Goal: Register for event/course

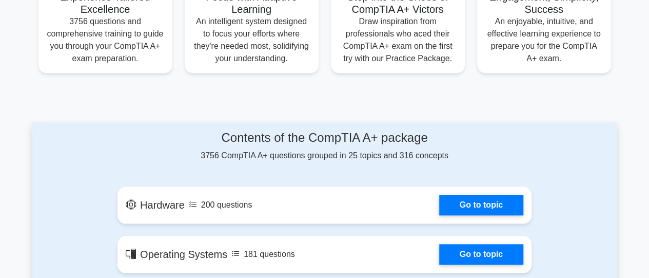
scroll to position [443, 0]
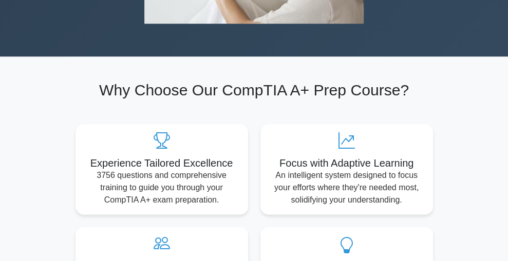
drag, startPoint x: 654, startPoint y: 27, endPoint x: 399, endPoint y: 27, distance: 254.6
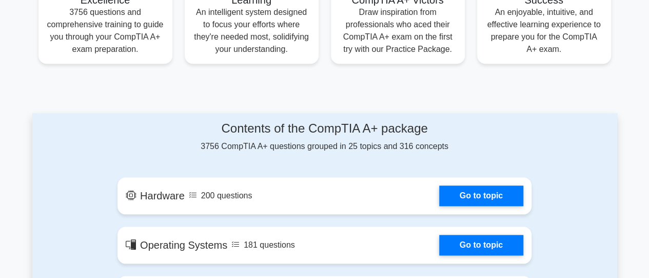
click at [475, 188] on link "Go to topic" at bounding box center [481, 195] width 84 height 21
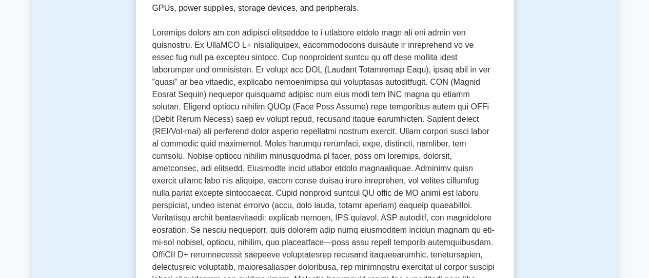
scroll to position [224, 0]
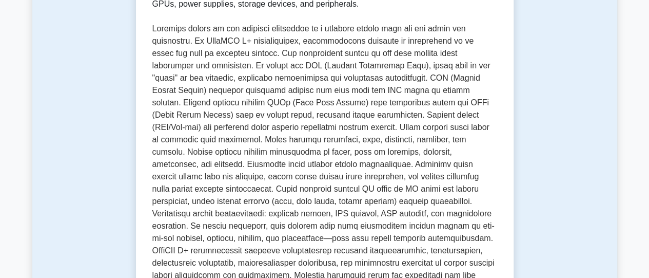
drag, startPoint x: 656, startPoint y: 36, endPoint x: 94, endPoint y: 210, distance: 588.2
click at [299, 209] on p at bounding box center [324, 164] width 345 height 283
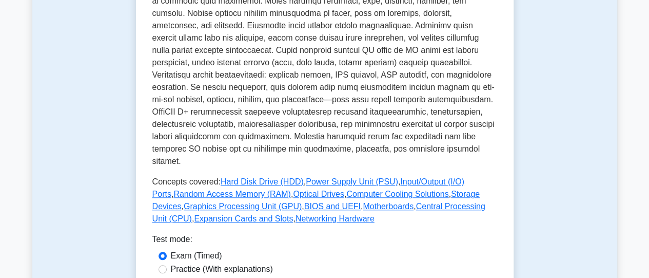
scroll to position [430, 0]
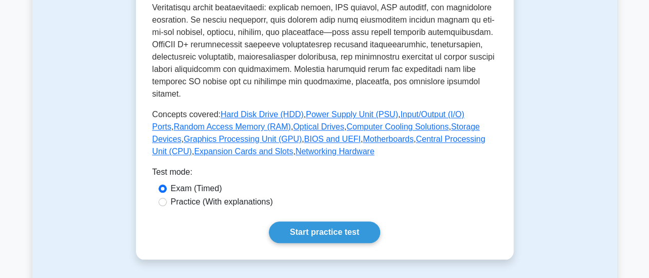
click at [323, 221] on link "Start practice test" at bounding box center [324, 232] width 111 height 22
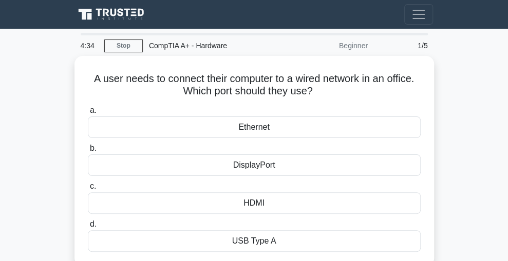
click at [289, 128] on div "Ethernet" at bounding box center [254, 128] width 333 height 22
click at [88, 114] on input "a. Ethernet" at bounding box center [88, 110] width 0 height 7
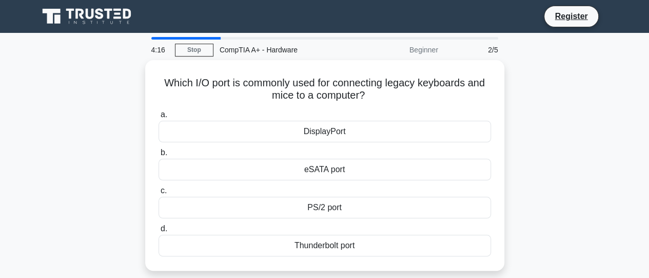
click at [349, 210] on div "PS/2 port" at bounding box center [325, 208] width 333 height 22
click at [159, 194] on input "c. PS/2 port" at bounding box center [159, 190] width 0 height 7
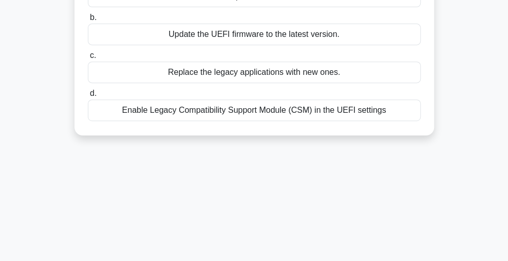
scroll to position [156, 0]
click at [338, 113] on div "Enable Legacy Compatibility Support Module (CSM) in the UEFI settings" at bounding box center [254, 110] width 333 height 22
click at [88, 96] on input "d. Enable Legacy Compatibility Support Module (CSM) in the UEFI settings" at bounding box center [88, 93] width 0 height 7
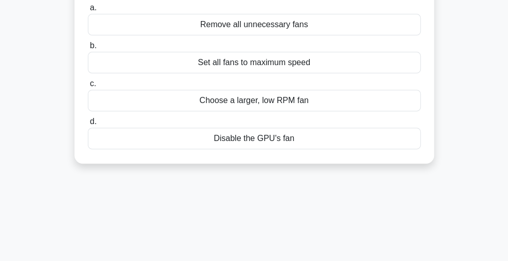
scroll to position [103, 0]
click at [352, 111] on div "Choose a larger, low RPM fan" at bounding box center [254, 101] width 333 height 22
click at [88, 87] on input "c. Choose a larger, low RPM fan" at bounding box center [88, 84] width 0 height 7
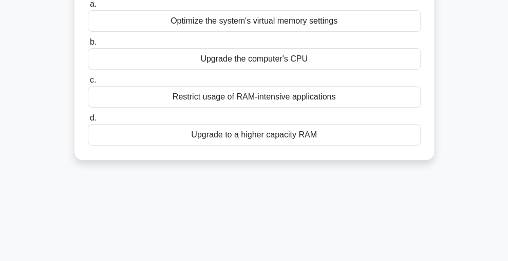
scroll to position [131, 0]
click at [343, 139] on div "Upgrade to a higher capacity RAM" at bounding box center [254, 135] width 333 height 22
click at [88, 121] on input "d. Upgrade to a higher capacity RAM" at bounding box center [88, 117] width 0 height 7
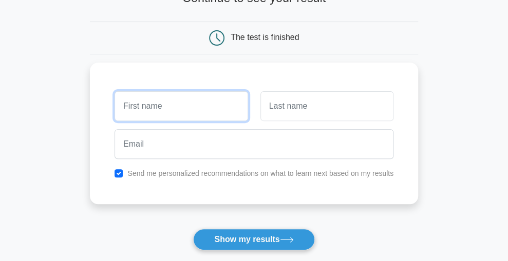
scroll to position [79, 0]
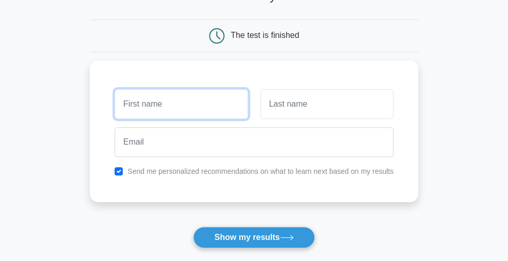
click at [176, 112] on input "text" at bounding box center [180, 104] width 133 height 30
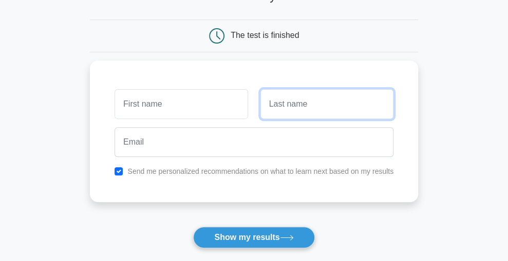
click at [380, 100] on input "text" at bounding box center [326, 104] width 133 height 30
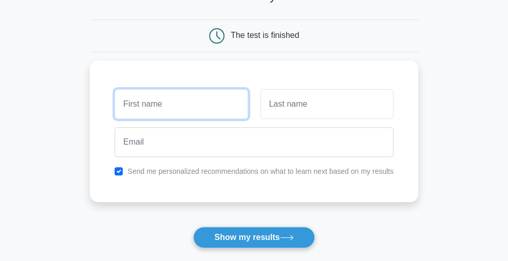
click at [196, 110] on input "text" at bounding box center [180, 104] width 133 height 30
click at [172, 110] on input "text" at bounding box center [180, 104] width 133 height 30
click at [199, 110] on input "text" at bounding box center [180, 104] width 133 height 30
click at [188, 103] on input "text" at bounding box center [180, 104] width 133 height 30
click at [151, 102] on input "text" at bounding box center [180, 104] width 133 height 30
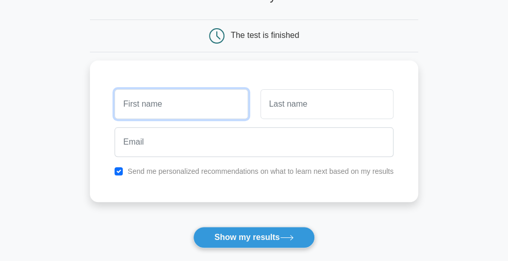
click at [195, 102] on input "text" at bounding box center [180, 104] width 133 height 30
click at [197, 110] on input "text" at bounding box center [180, 104] width 133 height 30
click at [196, 104] on input "text" at bounding box center [180, 104] width 133 height 30
click at [198, 103] on input "text" at bounding box center [180, 104] width 133 height 30
click at [199, 101] on input "text" at bounding box center [180, 104] width 133 height 30
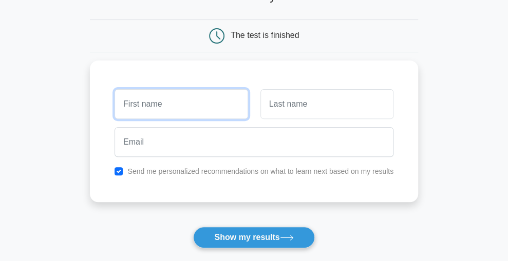
click at [173, 108] on input "text" at bounding box center [180, 104] width 133 height 30
click at [175, 107] on input "text" at bounding box center [180, 104] width 133 height 30
click at [178, 108] on input "text" at bounding box center [180, 104] width 133 height 30
click at [177, 109] on input "text" at bounding box center [180, 104] width 133 height 30
click at [179, 107] on input "text" at bounding box center [180, 104] width 133 height 30
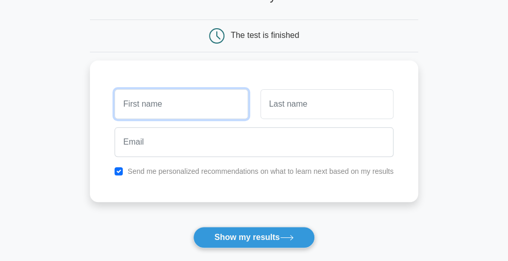
click at [160, 110] on input "text" at bounding box center [180, 104] width 133 height 30
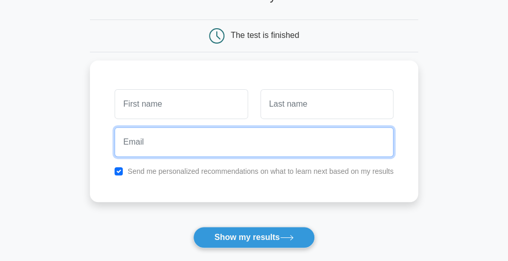
click at [164, 142] on input "email" at bounding box center [253, 142] width 279 height 30
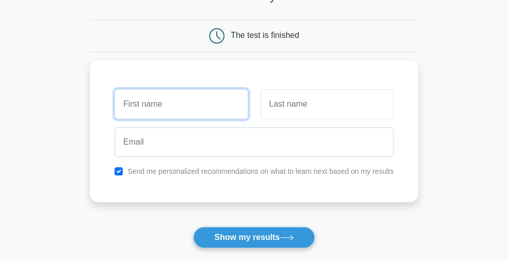
click at [171, 106] on input "text" at bounding box center [180, 104] width 133 height 30
click at [398, 40] on div at bounding box center [390, 35] width 54 height 15
click at [410, 41] on div at bounding box center [390, 35] width 54 height 15
click at [413, 42] on div at bounding box center [390, 35] width 54 height 15
click at [409, 35] on div at bounding box center [390, 35] width 54 height 15
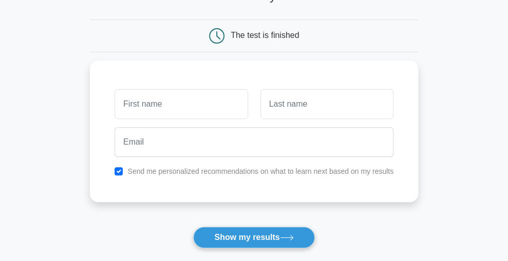
click at [405, 40] on div at bounding box center [390, 35] width 54 height 15
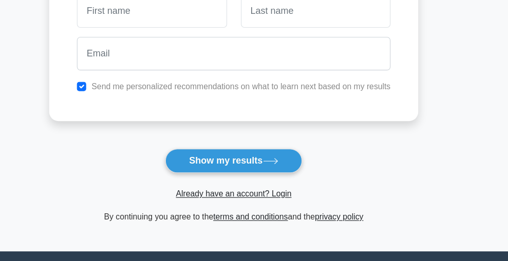
scroll to position [166, 0]
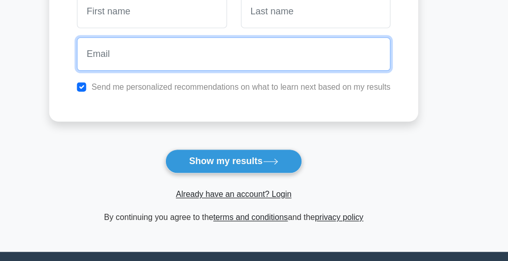
click at [210, 70] on input "email" at bounding box center [253, 55] width 279 height 30
click at [172, 67] on input "email" at bounding box center [253, 55] width 279 height 30
click at [173, 61] on input "email" at bounding box center [253, 55] width 279 height 30
click at [172, 60] on input "email" at bounding box center [253, 55] width 279 height 30
click at [169, 62] on input "email" at bounding box center [253, 55] width 279 height 30
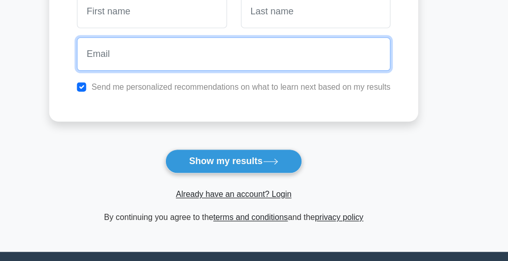
click at [177, 56] on input "email" at bounding box center [253, 55] width 279 height 30
click at [180, 60] on input "email" at bounding box center [253, 55] width 279 height 30
click at [155, 60] on input "c" at bounding box center [253, 55] width 279 height 30
click at [160, 55] on input "c" at bounding box center [253, 55] width 279 height 30
click at [171, 61] on input "c" at bounding box center [253, 55] width 279 height 30
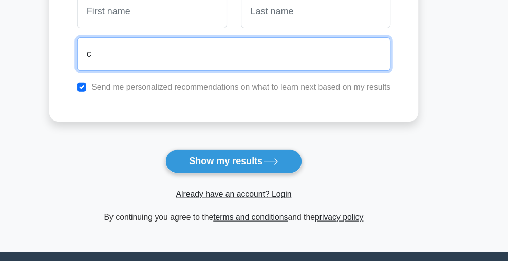
click at [197, 60] on input "c" at bounding box center [253, 55] width 279 height 30
click at [193, 59] on input "c" at bounding box center [253, 55] width 279 height 30
click at [193, 55] on input "c" at bounding box center [253, 55] width 279 height 30
click at [192, 56] on input "c" at bounding box center [253, 55] width 279 height 30
click at [189, 57] on input "c" at bounding box center [253, 55] width 279 height 30
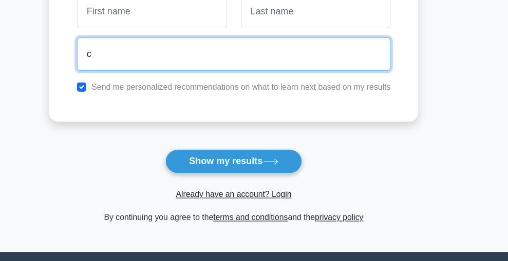
click at [185, 62] on input "c" at bounding box center [253, 55] width 279 height 30
click at [182, 60] on input "c" at bounding box center [253, 55] width 279 height 30
click at [182, 59] on input "c" at bounding box center [253, 55] width 279 height 30
click at [181, 55] on input "c" at bounding box center [253, 55] width 279 height 30
click at [183, 55] on input "c" at bounding box center [253, 55] width 279 height 30
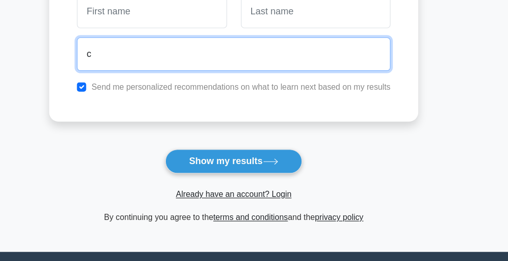
click at [182, 55] on input "c" at bounding box center [253, 55] width 279 height 30
click at [183, 56] on input "c" at bounding box center [253, 55] width 279 height 30
click at [182, 55] on input "c" at bounding box center [253, 55] width 279 height 30
click at [185, 61] on input "c" at bounding box center [253, 55] width 279 height 30
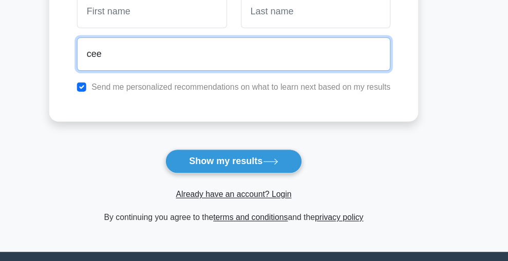
click at [175, 59] on input "cee" at bounding box center [253, 55] width 279 height 30
click at [175, 57] on input "cee" at bounding box center [253, 55] width 279 height 30
click at [179, 60] on input "cee" at bounding box center [253, 55] width 279 height 30
click at [178, 60] on input "cee" at bounding box center [253, 55] width 279 height 30
click at [179, 60] on input "cee" at bounding box center [253, 55] width 279 height 30
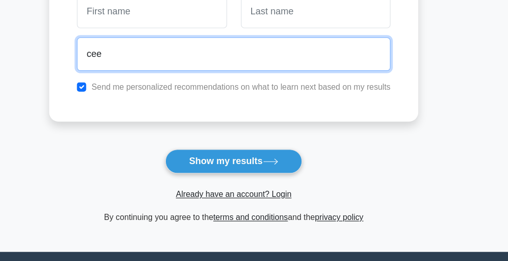
click at [180, 56] on input "cee" at bounding box center [253, 55] width 279 height 30
click at [179, 55] on input "cee" at bounding box center [253, 55] width 279 height 30
click at [193, 55] on input "ceewumi@" at bounding box center [253, 55] width 279 height 30
click at [211, 55] on input "ceewumi@" at bounding box center [253, 55] width 279 height 30
click at [215, 61] on input "ceewumi@" at bounding box center [253, 55] width 279 height 30
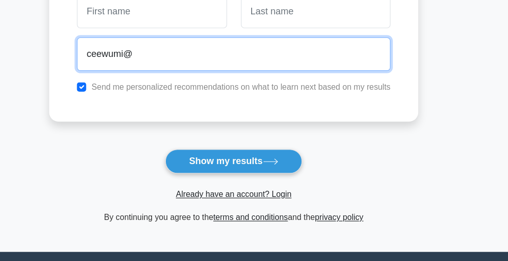
click at [216, 55] on input "ceewumi@" at bounding box center [253, 55] width 279 height 30
click at [221, 56] on input "ceewumi@" at bounding box center [253, 55] width 279 height 30
click at [239, 55] on input "ceewumi@" at bounding box center [253, 55] width 279 height 30
click at [235, 56] on input "ceewumi@" at bounding box center [253, 55] width 279 height 30
click at [236, 55] on input "ceewumi@" at bounding box center [253, 55] width 279 height 30
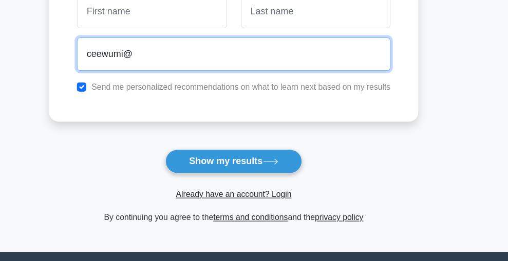
click at [220, 56] on input "ceewumi@" at bounding box center [253, 55] width 279 height 30
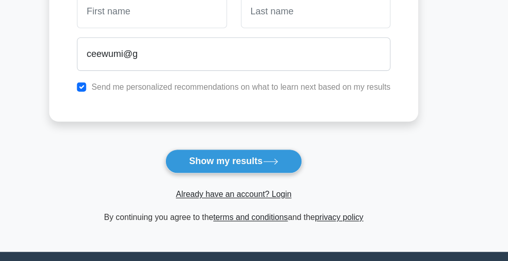
click at [204, 55] on input "ceewumi@g" at bounding box center [253, 55] width 279 height 30
click at [218, 60] on input "ceewumi@g" at bounding box center [253, 55] width 279 height 30
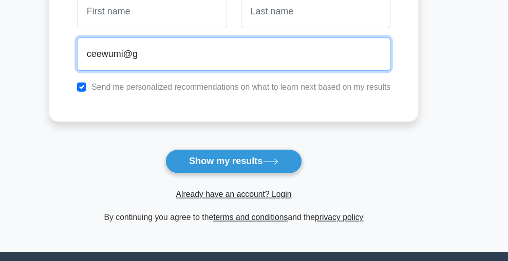
click at [214, 61] on input "ceewumi@g" at bounding box center [253, 55] width 279 height 30
click at [216, 61] on input "ceewumi@g" at bounding box center [253, 55] width 279 height 30
click at [212, 59] on input "ceewumi@g" at bounding box center [253, 55] width 279 height 30
click at [217, 57] on input "ceewumi@g" at bounding box center [253, 55] width 279 height 30
click at [224, 61] on input "ceewumi@g" at bounding box center [253, 55] width 279 height 30
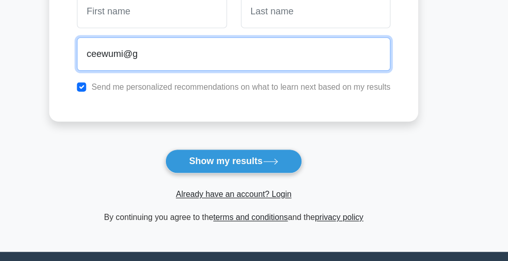
click at [229, 61] on input "ceewumi@g" at bounding box center [253, 55] width 279 height 30
click at [233, 60] on input "ceewumi@g" at bounding box center [253, 55] width 279 height 30
click at [229, 60] on input "ceewumi@g" at bounding box center [253, 55] width 279 height 30
click at [233, 56] on input "ceewumi@g" at bounding box center [253, 55] width 279 height 30
click at [240, 61] on input "ceewumi@g" at bounding box center [253, 55] width 279 height 30
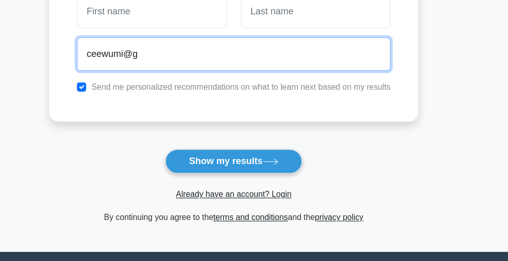
click at [239, 57] on input "ceewumi@g" at bounding box center [253, 55] width 279 height 30
click at [235, 56] on input "ceewumi@g" at bounding box center [253, 55] width 279 height 30
click at [237, 55] on input "ceewumi@g" at bounding box center [253, 55] width 279 height 30
click at [240, 55] on input "ceewumi@g" at bounding box center [253, 55] width 279 height 30
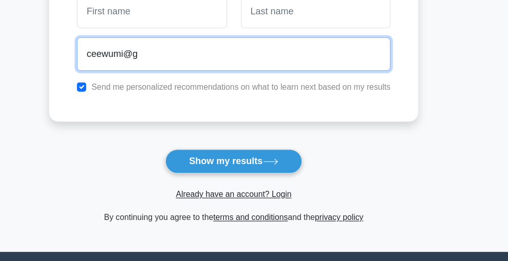
click at [245, 55] on input "ceewumi@g" at bounding box center [253, 55] width 279 height 30
click at [246, 55] on input "ceewumi@gm" at bounding box center [253, 55] width 279 height 30
click at [247, 60] on input "ceewumi@gm" at bounding box center [253, 55] width 279 height 30
click at [246, 56] on input "ceewumi@gm" at bounding box center [253, 55] width 279 height 30
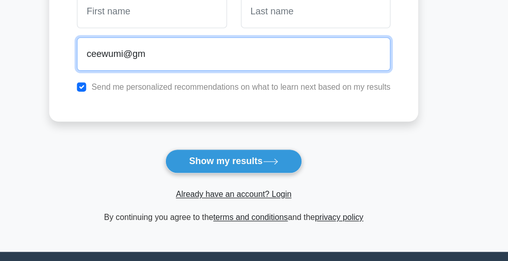
click at [245, 61] on input "ceewumi@gm" at bounding box center [253, 55] width 279 height 30
click at [245, 60] on input "ceewumi@gm" at bounding box center [253, 55] width 279 height 30
click at [243, 57] on input "ceewumi@gm" at bounding box center [253, 55] width 279 height 30
click at [243, 59] on input "ceewumi@gm" at bounding box center [253, 55] width 279 height 30
click at [239, 60] on input "ceewumi@gma" at bounding box center [253, 55] width 279 height 30
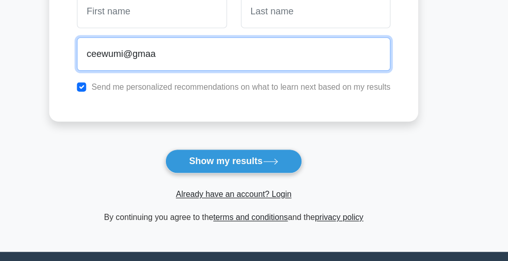
click at [237, 62] on input "ceewumi@gmaa" at bounding box center [253, 55] width 279 height 30
click at [264, 50] on input "ceewumi@gmaa" at bounding box center [253, 55] width 279 height 30
click at [232, 54] on input "ceewumi@gmaa" at bounding box center [253, 55] width 279 height 30
click at [233, 54] on input "ceewumi@gmaa" at bounding box center [253, 55] width 279 height 30
click at [228, 54] on input "ceewumi@gma" at bounding box center [253, 55] width 279 height 30
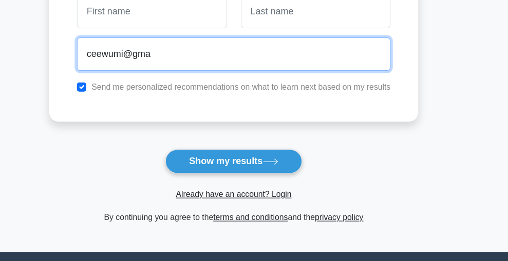
click at [242, 57] on input "ceewumi@gma" at bounding box center [253, 55] width 279 height 30
click at [244, 56] on input "ceewumi@gma" at bounding box center [253, 55] width 279 height 30
click at [248, 59] on input "ceewumi@gma" at bounding box center [253, 55] width 279 height 30
click at [247, 55] on input "ceewumi@gma" at bounding box center [253, 55] width 279 height 30
click at [246, 60] on input "ceewumi@gma" at bounding box center [253, 55] width 279 height 30
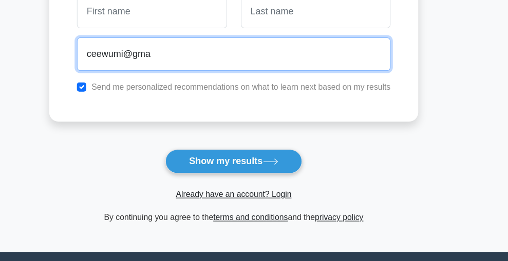
click at [248, 60] on input "ceewumi@gma" at bounding box center [253, 55] width 279 height 30
click at [248, 61] on input "ceewumi@gma" at bounding box center [253, 55] width 279 height 30
click at [249, 61] on input "ceewumi@gma" at bounding box center [253, 55] width 279 height 30
click at [249, 57] on input "ceewumi@gma" at bounding box center [253, 55] width 279 height 30
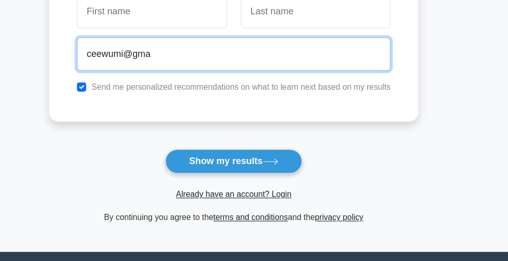
click at [248, 60] on input "ceewumi@gma" at bounding box center [253, 55] width 279 height 30
click at [248, 61] on input "ceewumi@gma" at bounding box center [253, 55] width 279 height 30
click at [247, 57] on input "ceewumi@gma" at bounding box center [253, 55] width 279 height 30
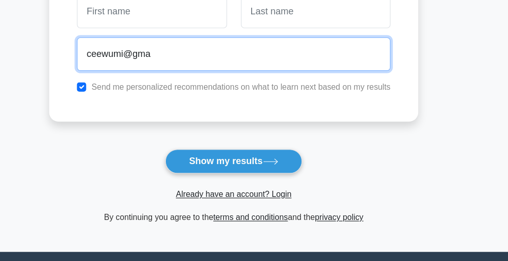
click at [247, 59] on input "ceewumi@gma" at bounding box center [253, 55] width 279 height 30
click at [248, 59] on input "ceewumi@gma" at bounding box center [253, 55] width 279 height 30
click at [247, 59] on input "ceewumi@gma" at bounding box center [253, 55] width 279 height 30
click at [246, 59] on input "ceewumi@gmai" at bounding box center [253, 55] width 279 height 30
click at [245, 57] on input "ceewumi@gmai" at bounding box center [253, 55] width 279 height 30
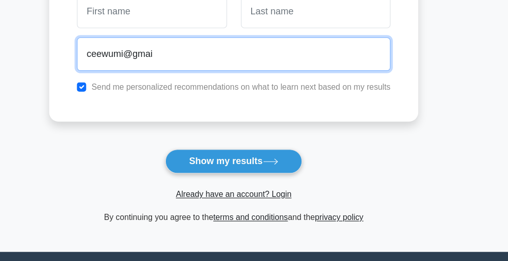
click at [247, 60] on input "ceewumi@gmai" at bounding box center [253, 55] width 279 height 30
click at [249, 58] on input "ceewumi@gmai" at bounding box center [253, 55] width 279 height 30
click at [249, 56] on input "ceewumi@gmai" at bounding box center [253, 55] width 279 height 30
click at [252, 60] on input "ceewumi@gmai" at bounding box center [253, 55] width 279 height 30
click at [254, 57] on input "ceewumi@gmai" at bounding box center [253, 55] width 279 height 30
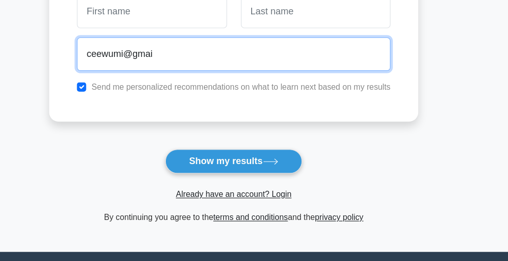
click at [253, 56] on input "ceewumi@gmai" at bounding box center [253, 55] width 279 height 30
click at [255, 56] on input "ceewumi@gmai" at bounding box center [253, 55] width 279 height 30
click at [255, 55] on input "ceewumi@gmai" at bounding box center [253, 55] width 279 height 30
click at [256, 55] on input "ceewumi@gmai" at bounding box center [253, 55] width 279 height 30
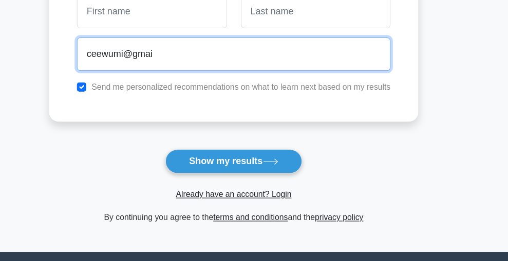
click at [251, 59] on input "ceewumi@gmai" at bounding box center [253, 55] width 279 height 30
click at [251, 56] on input "ceewumi@gmai" at bounding box center [253, 55] width 279 height 30
type input "l"
click at [166, 57] on input "l" at bounding box center [253, 55] width 279 height 30
click at [180, 54] on input "l" at bounding box center [253, 55] width 279 height 30
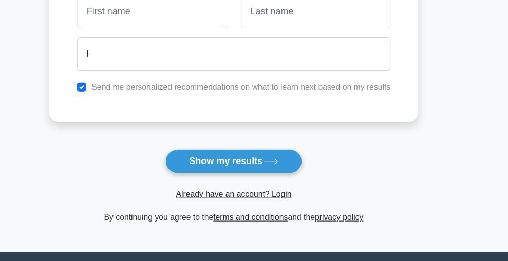
click at [188, 24] on input "text" at bounding box center [180, 17] width 133 height 30
click at [196, 24] on input "text" at bounding box center [180, 17] width 133 height 30
click at [202, 19] on input "text" at bounding box center [180, 17] width 133 height 30
click at [200, 21] on input "text" at bounding box center [180, 17] width 133 height 30
click at [209, 22] on input "text" at bounding box center [180, 17] width 133 height 30
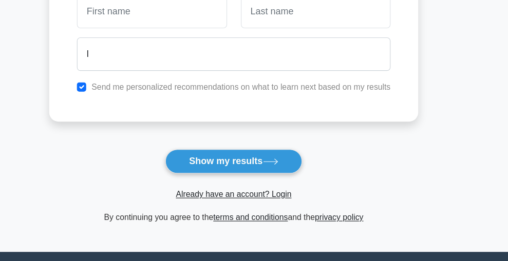
click at [218, 23] on input "text" at bounding box center [180, 17] width 133 height 30
click at [212, 22] on input "text" at bounding box center [180, 17] width 133 height 30
click at [215, 23] on input "text" at bounding box center [180, 17] width 133 height 30
click at [225, 23] on input "text" at bounding box center [180, 17] width 133 height 30
click at [220, 21] on input "text" at bounding box center [180, 17] width 133 height 30
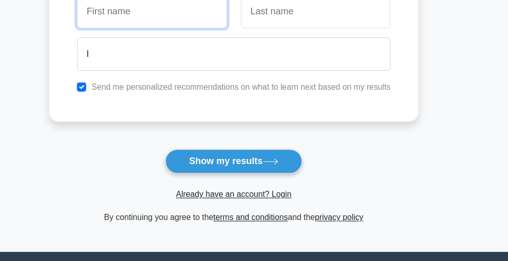
click at [222, 24] on input "text" at bounding box center [180, 17] width 133 height 30
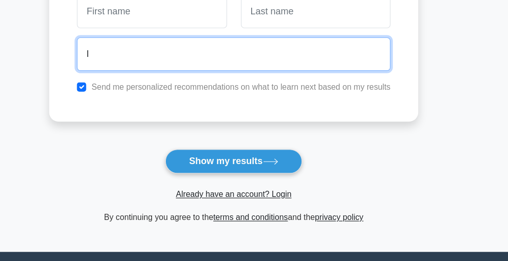
click at [205, 57] on input "l" at bounding box center [253, 55] width 279 height 30
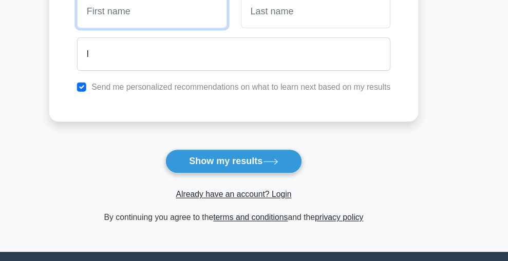
click at [207, 15] on input "text" at bounding box center [180, 17] width 133 height 30
click at [212, 21] on input "text" at bounding box center [180, 17] width 133 height 30
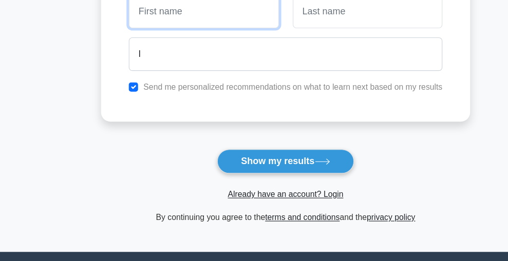
click at [172, 20] on input "text" at bounding box center [180, 17] width 133 height 30
click at [197, 21] on input "text" at bounding box center [180, 17] width 133 height 30
click at [198, 20] on input "text" at bounding box center [180, 17] width 133 height 30
click at [202, 22] on input "text" at bounding box center [180, 17] width 133 height 30
click at [202, 21] on input "text" at bounding box center [180, 17] width 133 height 30
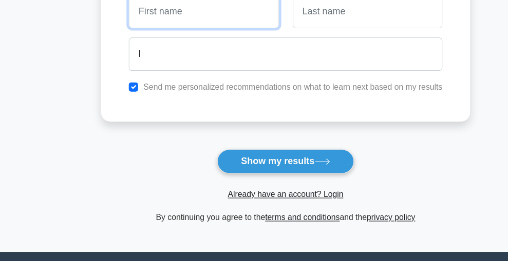
click at [202, 21] on input "text" at bounding box center [180, 17] width 133 height 30
click at [205, 17] on input "text" at bounding box center [180, 17] width 133 height 30
click at [204, 20] on input "text" at bounding box center [180, 17] width 133 height 30
click at [202, 21] on input "text" at bounding box center [180, 17] width 133 height 30
click at [202, 20] on input "text" at bounding box center [180, 17] width 133 height 30
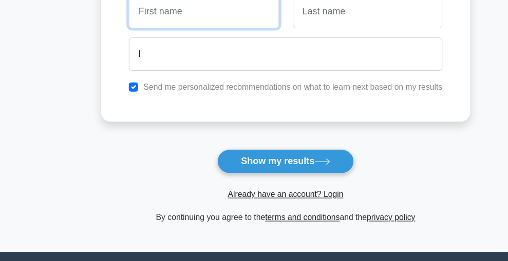
click at [200, 20] on input "text" at bounding box center [180, 17] width 133 height 30
click at [202, 21] on input "e" at bounding box center [180, 17] width 133 height 30
click at [204, 22] on input "ee" at bounding box center [180, 17] width 133 height 30
click at [187, 19] on input "ee" at bounding box center [180, 17] width 133 height 30
click at [214, 22] on input "ee" at bounding box center [180, 17] width 133 height 30
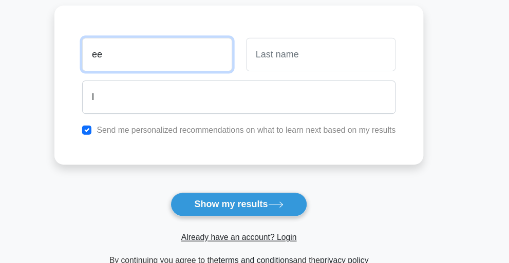
scroll to position [134, 0]
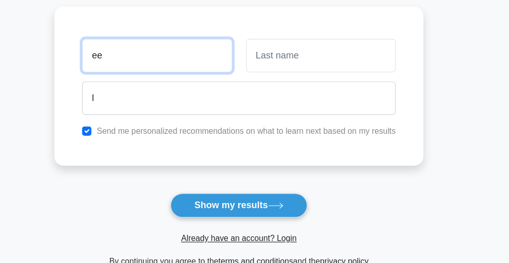
click at [168, 52] on input "ee" at bounding box center [181, 49] width 133 height 30
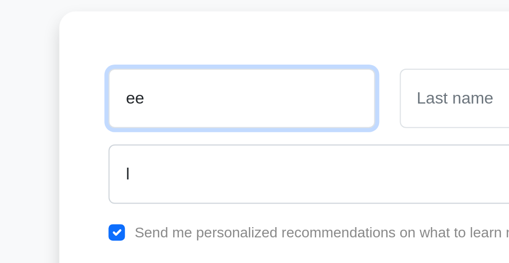
click at [152, 55] on input "ee" at bounding box center [181, 49] width 133 height 30
click at [176, 50] on input "ee" at bounding box center [181, 49] width 133 height 30
click at [183, 50] on input "ee" at bounding box center [181, 49] width 133 height 30
click at [180, 50] on input "ee" at bounding box center [181, 49] width 133 height 30
click at [181, 50] on input "ee" at bounding box center [181, 49] width 133 height 30
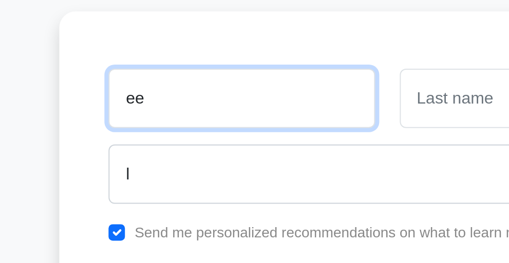
click at [180, 51] on input "ee" at bounding box center [181, 49] width 133 height 30
click at [178, 53] on input "ee" at bounding box center [181, 49] width 133 height 30
click at [181, 54] on input "ee" at bounding box center [181, 49] width 133 height 30
click at [183, 60] on input "ee" at bounding box center [181, 49] width 133 height 30
click at [183, 56] on input "ee" at bounding box center [181, 49] width 133 height 30
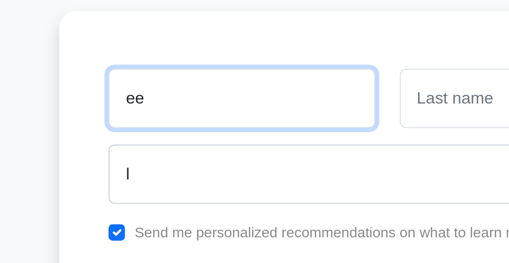
click at [181, 55] on input "ee" at bounding box center [181, 49] width 133 height 30
click at [183, 54] on input "ee" at bounding box center [181, 49] width 133 height 30
click at [180, 54] on input "ee" at bounding box center [181, 49] width 133 height 30
click at [181, 54] on input "ee" at bounding box center [181, 49] width 133 height 30
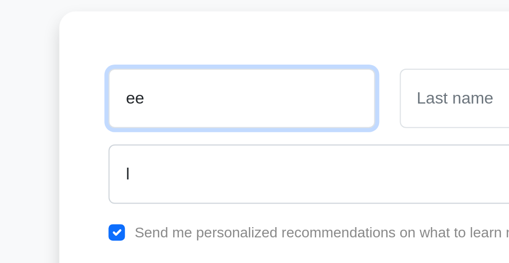
click at [182, 54] on input "ee" at bounding box center [181, 49] width 133 height 30
click at [181, 54] on input "ee" at bounding box center [181, 49] width 133 height 30
click at [181, 55] on input "ee" at bounding box center [181, 49] width 133 height 30
click at [181, 54] on input "ee" at bounding box center [181, 49] width 133 height 30
click at [180, 56] on input "ee" at bounding box center [181, 49] width 133 height 30
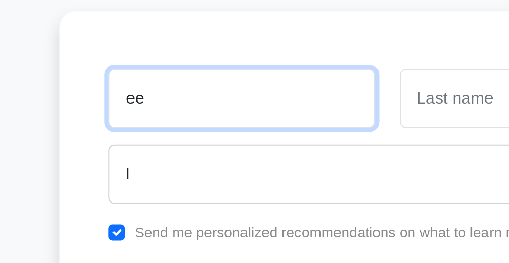
click at [181, 56] on input "ee" at bounding box center [181, 49] width 133 height 30
click at [179, 61] on input "ee" at bounding box center [181, 49] width 133 height 30
click at [181, 52] on input "ee" at bounding box center [181, 49] width 133 height 30
click at [181, 53] on input "ee" at bounding box center [181, 49] width 133 height 30
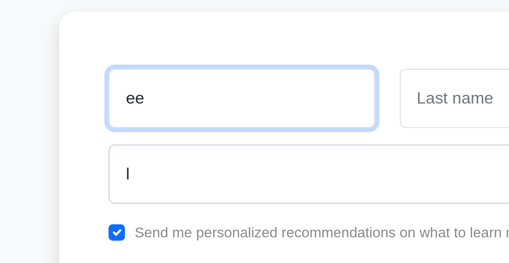
click at [181, 52] on input "ee" at bounding box center [181, 49] width 133 height 30
click at [181, 51] on input "ee" at bounding box center [181, 49] width 133 height 30
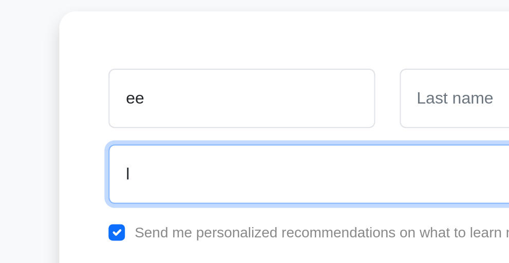
click at [157, 100] on input "l" at bounding box center [254, 87] width 279 height 30
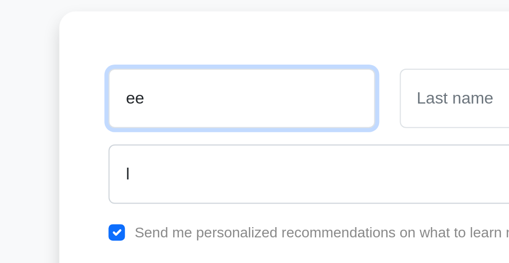
click at [211, 44] on input "ee" at bounding box center [181, 49] width 133 height 30
click at [210, 47] on input "ee" at bounding box center [181, 49] width 133 height 30
click at [207, 49] on input "ee" at bounding box center [181, 49] width 133 height 30
click at [207, 53] on input "ee" at bounding box center [181, 49] width 133 height 30
click at [205, 53] on input "ee" at bounding box center [181, 49] width 133 height 30
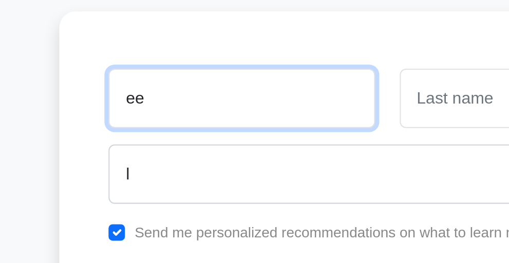
click at [206, 54] on input "ee" at bounding box center [181, 49] width 133 height 30
click at [207, 55] on input "ee" at bounding box center [181, 49] width 133 height 30
click at [209, 54] on input "ee" at bounding box center [181, 49] width 133 height 30
click at [204, 56] on input "ee" at bounding box center [181, 49] width 133 height 30
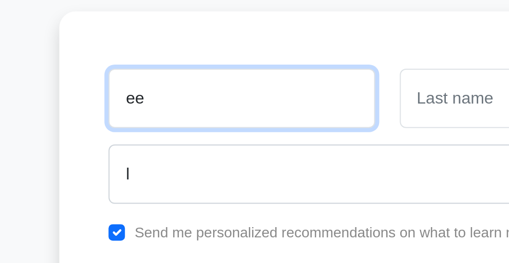
click at [204, 54] on input "ee" at bounding box center [181, 49] width 133 height 30
click at [204, 52] on input "ee" at bounding box center [181, 49] width 133 height 30
click at [203, 49] on input "ee" at bounding box center [181, 49] width 133 height 30
click at [202, 47] on input "ee" at bounding box center [181, 49] width 133 height 30
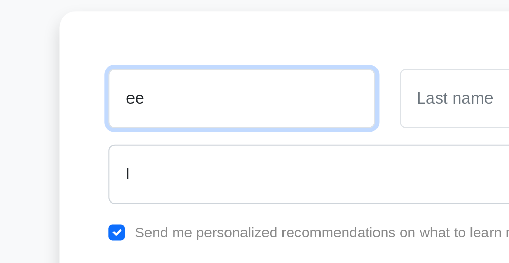
click at [209, 48] on input "ee" at bounding box center [181, 49] width 133 height 30
click at [207, 47] on input "ee" at bounding box center [181, 49] width 133 height 30
click at [205, 49] on input "ee" at bounding box center [181, 49] width 133 height 30
click at [203, 49] on input "ee" at bounding box center [181, 49] width 133 height 30
click at [203, 50] on input "ee" at bounding box center [181, 49] width 133 height 30
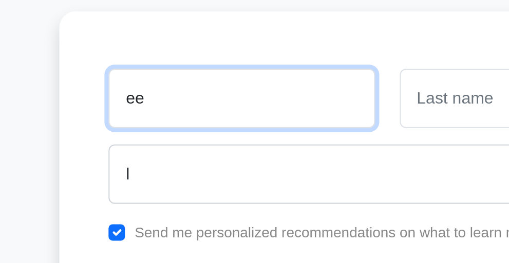
click at [202, 51] on input "ee" at bounding box center [181, 49] width 133 height 30
click at [201, 52] on input "ee" at bounding box center [181, 49] width 133 height 30
click at [201, 53] on input "ee" at bounding box center [181, 49] width 133 height 30
click at [201, 52] on input "ee" at bounding box center [181, 49] width 133 height 30
click at [199, 53] on input "ee" at bounding box center [181, 49] width 133 height 30
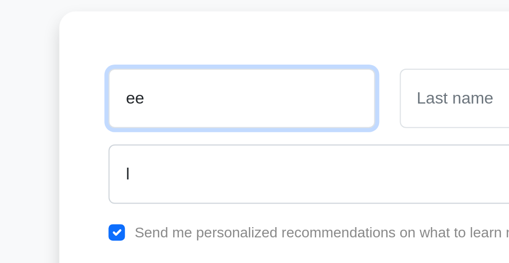
type input "e"
click at [199, 52] on input "e" at bounding box center [181, 49] width 133 height 30
click at [198, 52] on input "text" at bounding box center [181, 49] width 133 height 30
click at [198, 53] on input "text" at bounding box center [181, 49] width 133 height 30
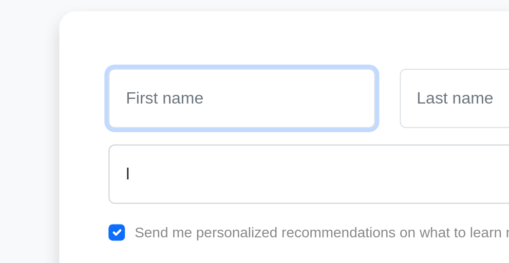
click at [199, 53] on input "text" at bounding box center [181, 49] width 133 height 30
click at [199, 52] on input "text" at bounding box center [181, 49] width 133 height 30
click at [199, 54] on input "text" at bounding box center [181, 49] width 133 height 30
click at [200, 53] on input "text" at bounding box center [181, 49] width 133 height 30
click at [199, 54] on input "text" at bounding box center [181, 49] width 133 height 30
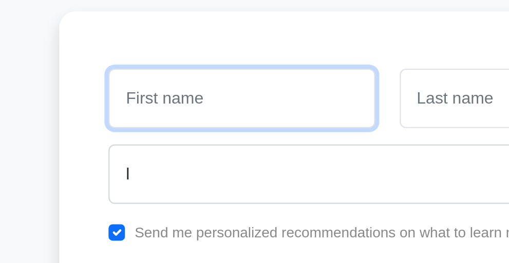
click at [199, 53] on input "text" at bounding box center [181, 49] width 133 height 30
click at [198, 54] on input "text" at bounding box center [181, 49] width 133 height 30
click at [197, 54] on input "text" at bounding box center [181, 49] width 133 height 30
click at [196, 55] on input "text" at bounding box center [181, 49] width 133 height 30
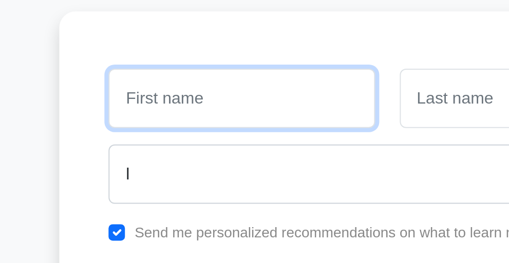
click at [197, 54] on input "text" at bounding box center [181, 49] width 133 height 30
click at [197, 52] on input "text" at bounding box center [181, 49] width 133 height 30
click at [197, 53] on input "text" at bounding box center [181, 49] width 133 height 30
click at [197, 54] on input "text" at bounding box center [181, 49] width 133 height 30
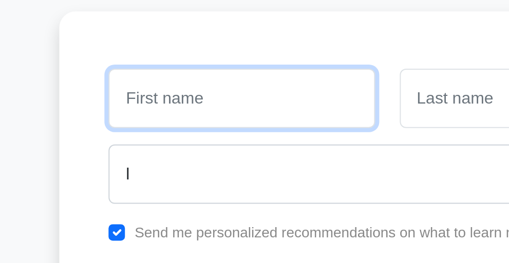
click at [197, 55] on input "text" at bounding box center [181, 49] width 133 height 30
click at [196, 55] on input "text" at bounding box center [181, 49] width 133 height 30
click at [197, 54] on input "text" at bounding box center [181, 49] width 133 height 30
click at [194, 56] on input "text" at bounding box center [181, 49] width 133 height 30
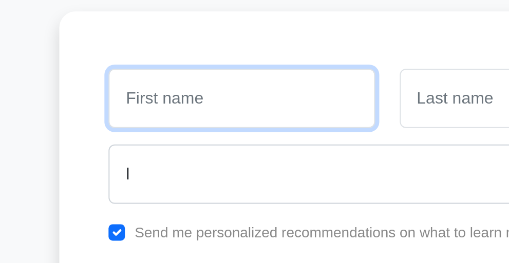
click at [195, 56] on input "text" at bounding box center [181, 49] width 133 height 30
click at [197, 53] on input "E" at bounding box center [181, 49] width 133 height 30
click at [206, 48] on input "E" at bounding box center [181, 49] width 133 height 30
click at [186, 53] on input "Ele" at bounding box center [181, 49] width 133 height 30
click at [186, 55] on input "Ele" at bounding box center [181, 49] width 133 height 30
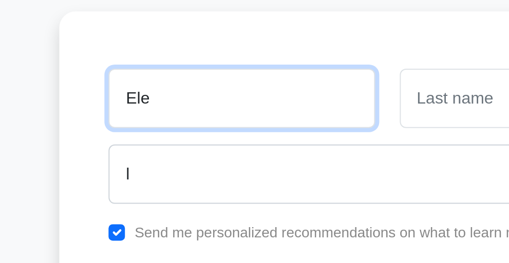
click at [186, 52] on input "Ele" at bounding box center [181, 49] width 133 height 30
click at [190, 49] on input "Ele" at bounding box center [181, 49] width 133 height 30
click at [189, 49] on input "Ele" at bounding box center [181, 49] width 133 height 30
click at [190, 49] on input "ent" at bounding box center [181, 49] width 133 height 30
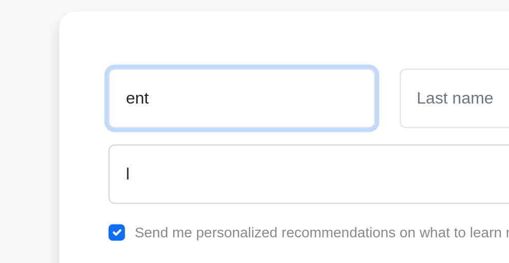
type input "ent"
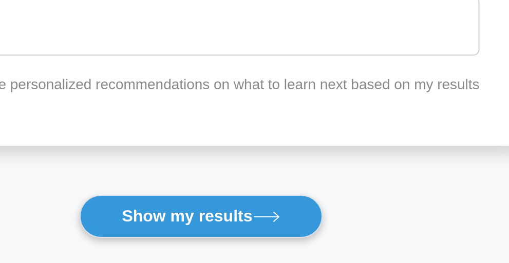
scroll to position [128, 0]
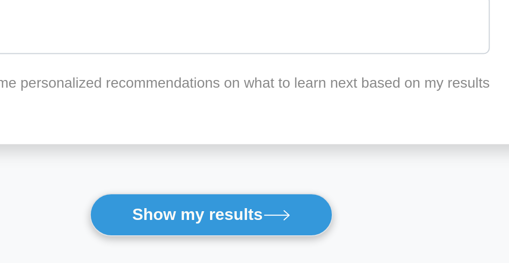
click at [196, 134] on div "ent l Send me personalized recommendations on what to learn next based on my re…" at bounding box center [254, 82] width 328 height 142
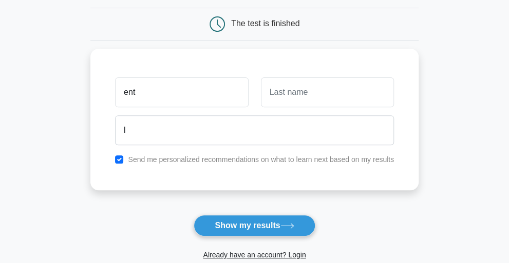
scroll to position [87, 0]
